Goal: Task Accomplishment & Management: Manage account settings

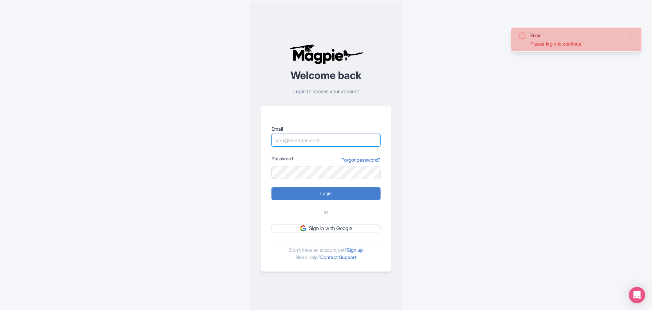
type input "michael@graylineorlando.com"
click at [271, 187] on input "Login" at bounding box center [325, 193] width 109 height 13
type input "Logging in..."
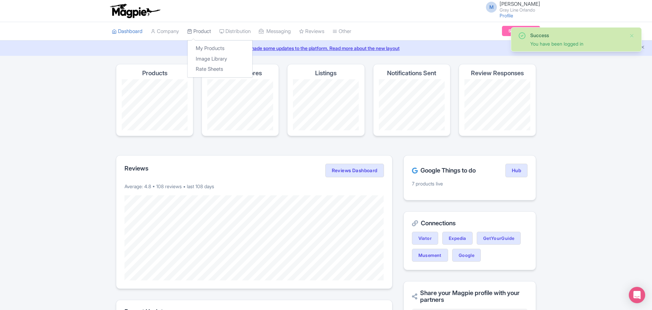
click at [207, 31] on link "Product" at bounding box center [199, 31] width 24 height 19
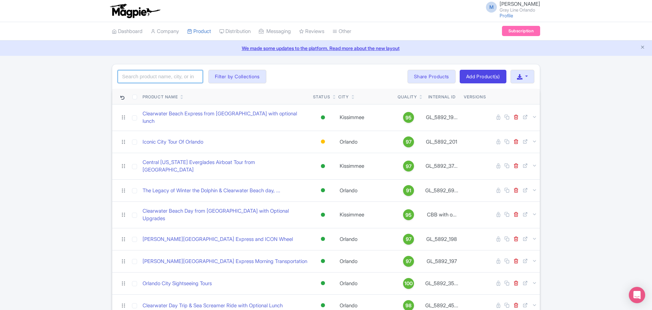
click at [169, 80] on input "search" at bounding box center [160, 76] width 85 height 13
type input "city tour"
click button "Search" at bounding box center [0, 0] width 0 height 0
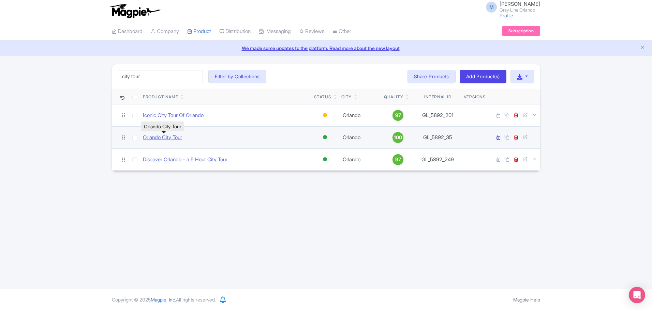
click at [165, 137] on link "Orlando City Tour" at bounding box center [162, 138] width 39 height 8
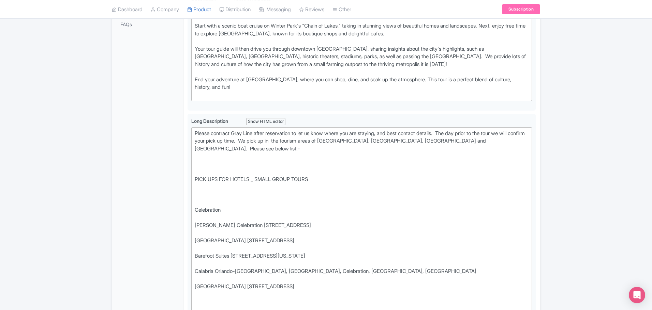
scroll to position [183, 0]
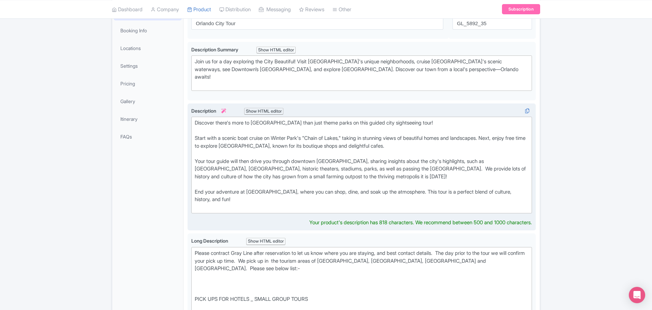
click at [422, 161] on div "Discover there's more to Orlando than just theme parks on this guided city sigh…" at bounding box center [362, 165] width 334 height 92
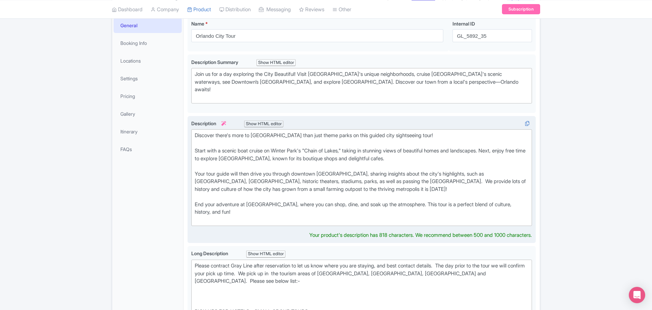
scroll to position [0, 0]
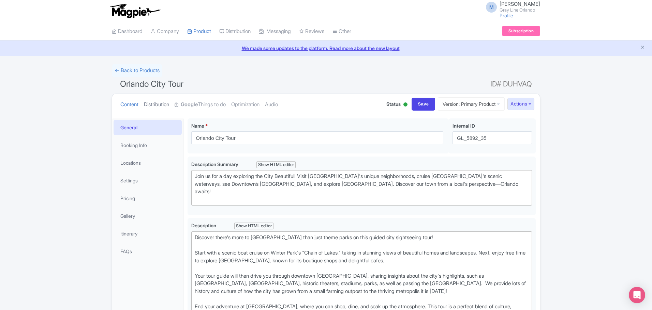
click at [151, 103] on link "Distribution" at bounding box center [156, 104] width 25 height 21
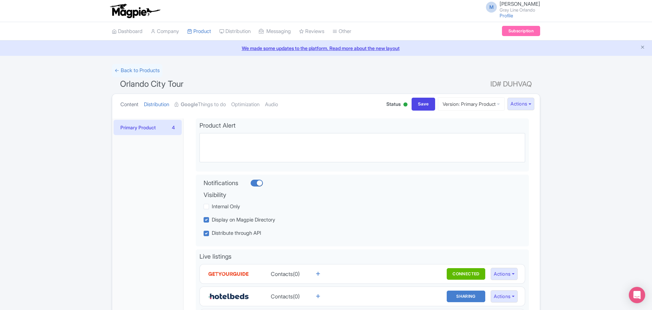
click at [126, 103] on link "Content" at bounding box center [129, 104] width 18 height 21
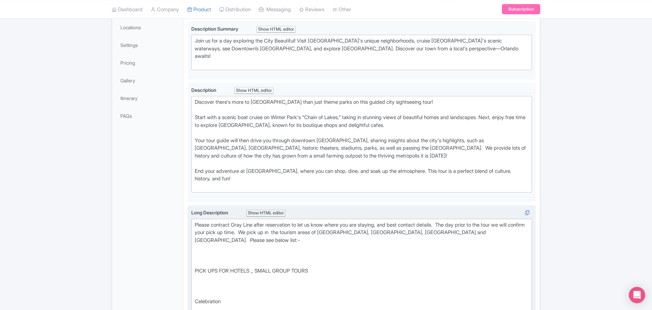
scroll to position [136, 0]
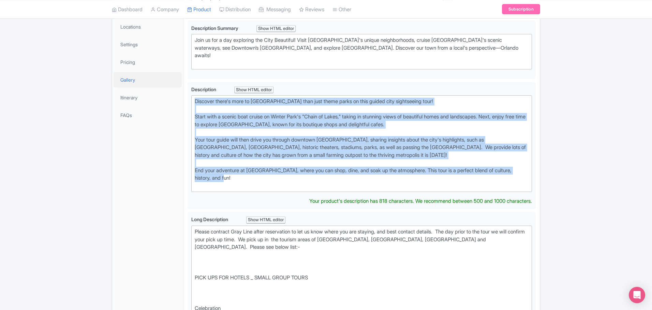
drag, startPoint x: 237, startPoint y: 170, endPoint x: 181, endPoint y: 82, distance: 103.5
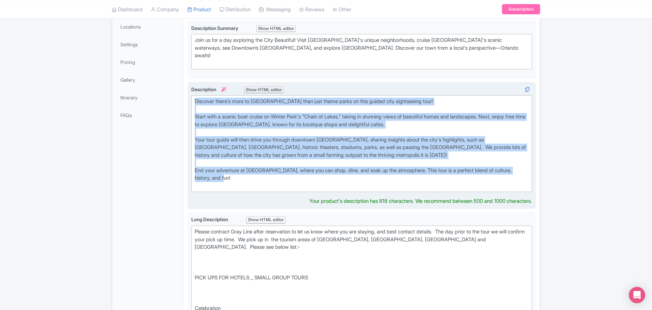
copy div "Discover there's more to Orlando than just theme parks on this guided city sigh…"
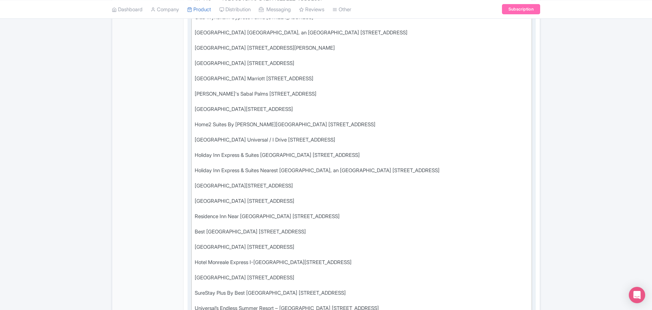
scroll to position [1022, 0]
